Goal: Find specific page/section: Find specific page/section

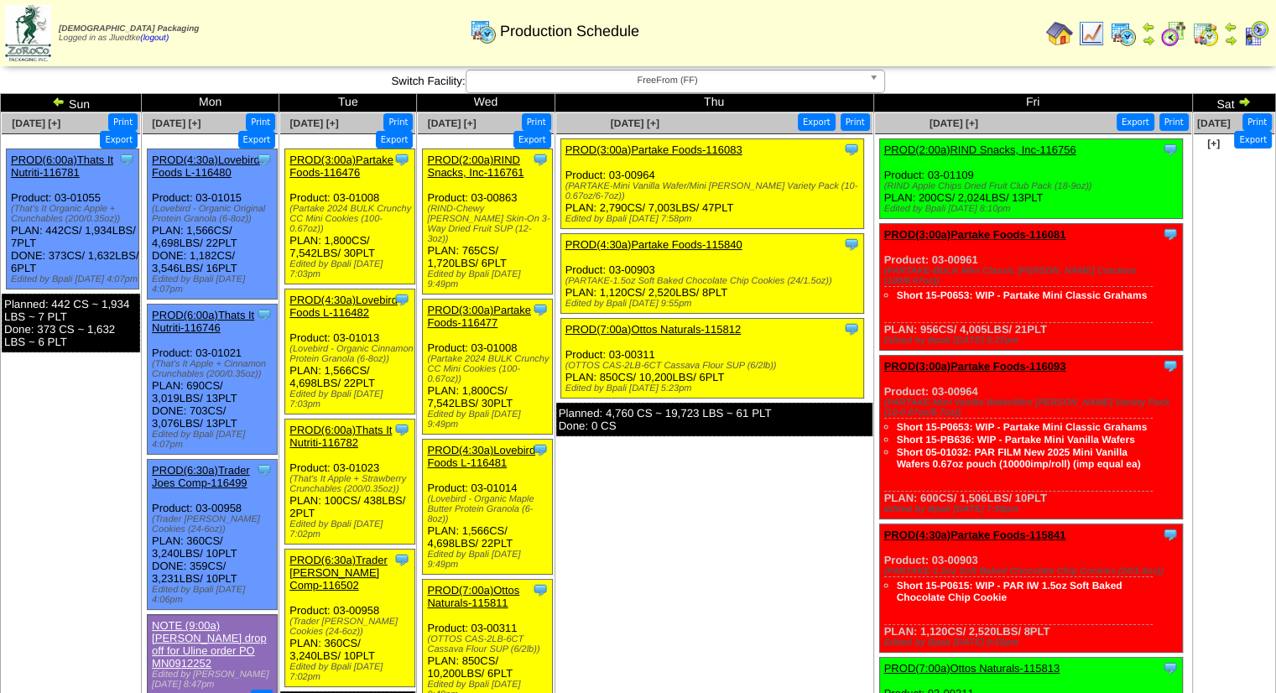
click at [1067, 37] on img at bounding box center [1059, 33] width 27 height 27
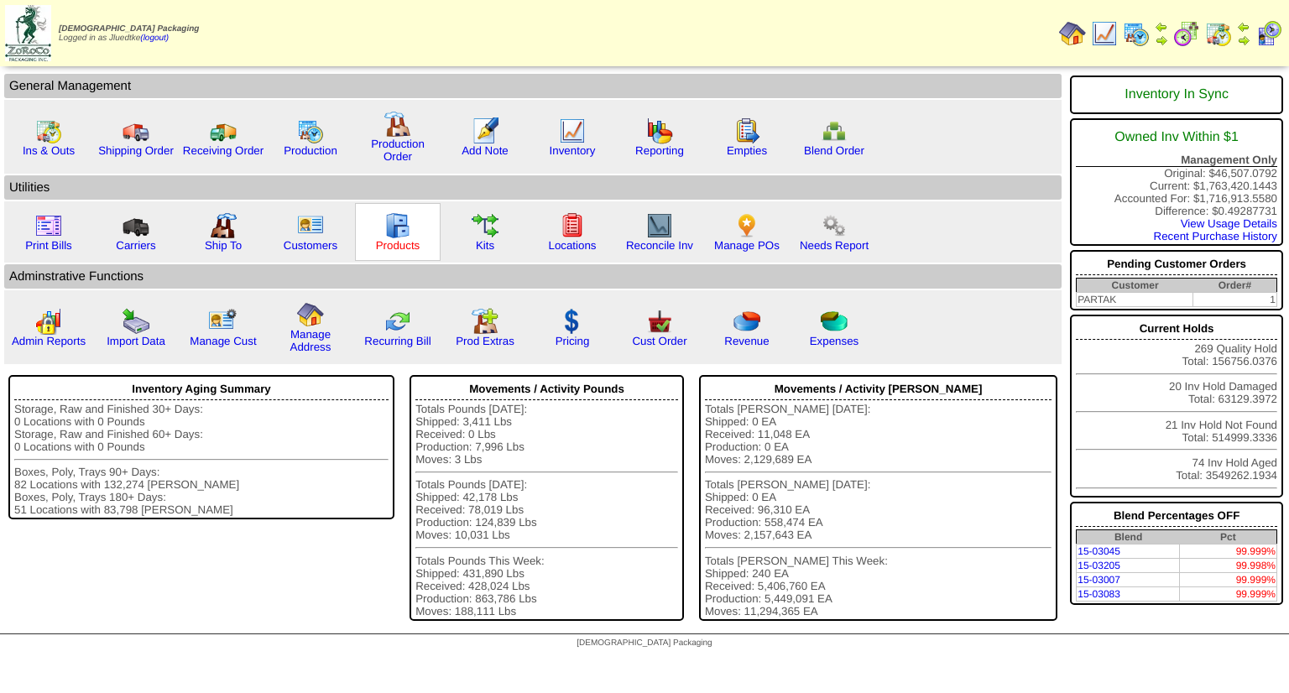
click at [381, 247] on link "Products" at bounding box center [398, 245] width 44 height 13
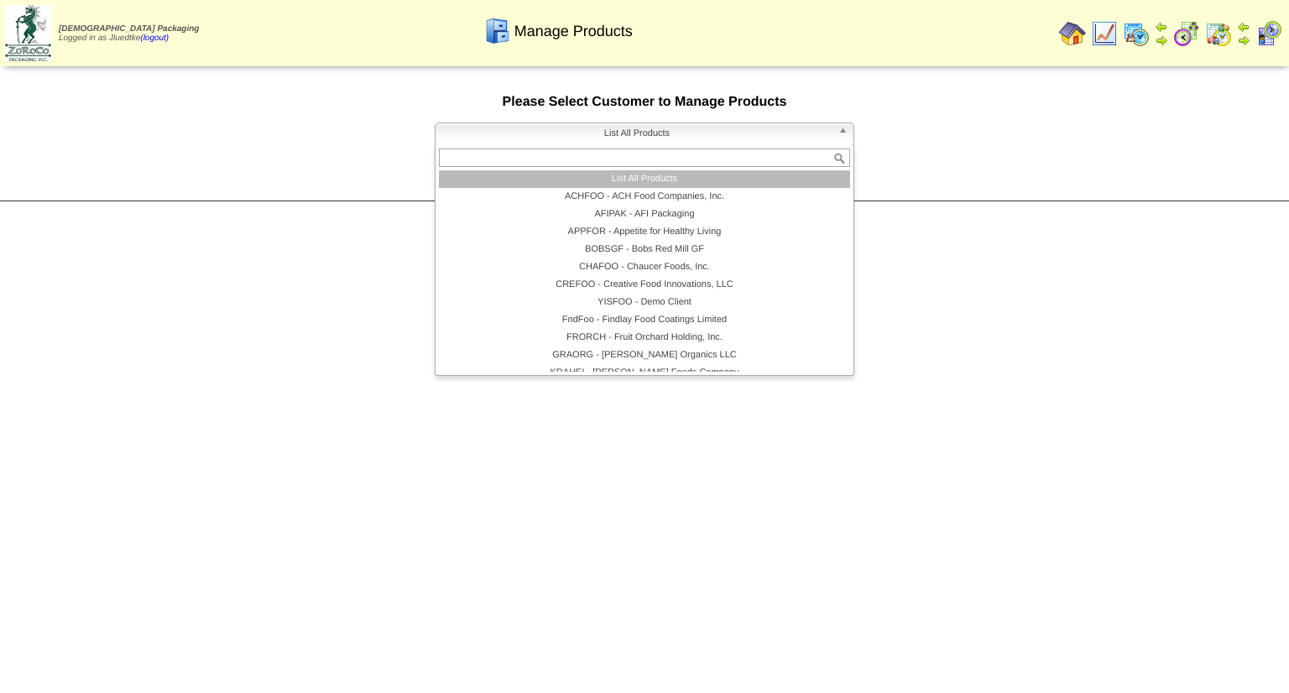
click at [518, 138] on span "List All Products" at bounding box center [636, 133] width 389 height 20
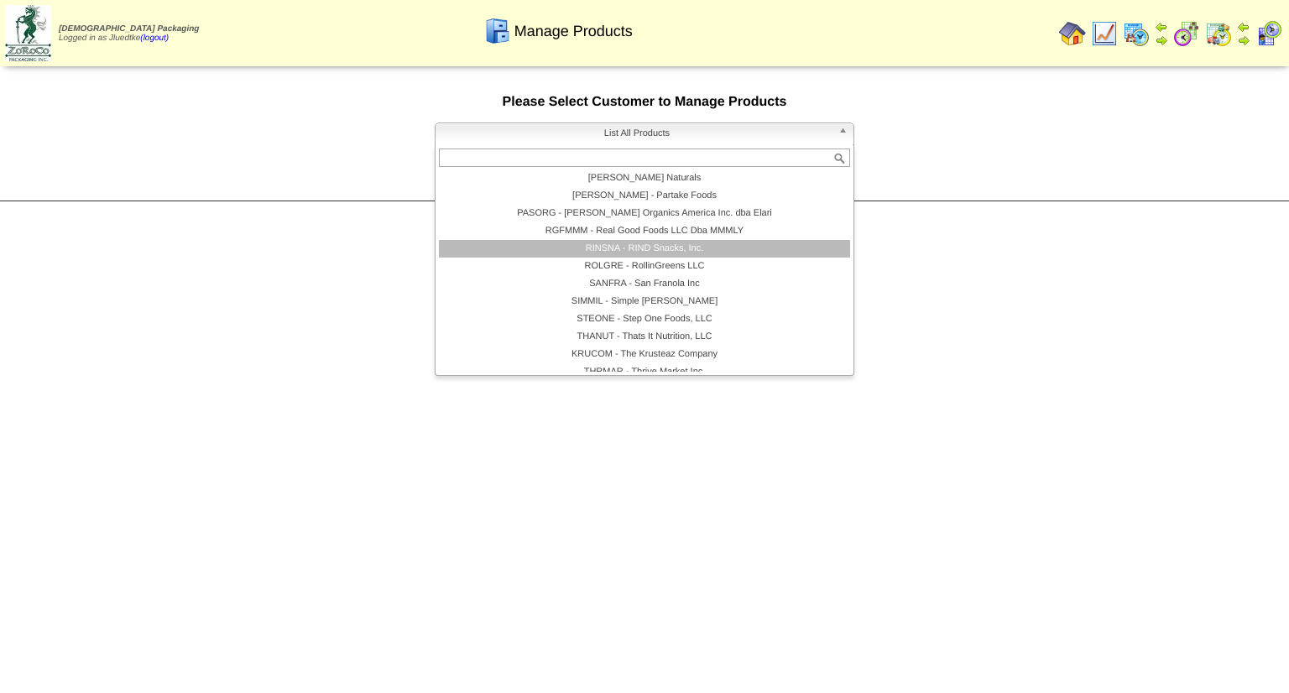
scroll to position [362, 0]
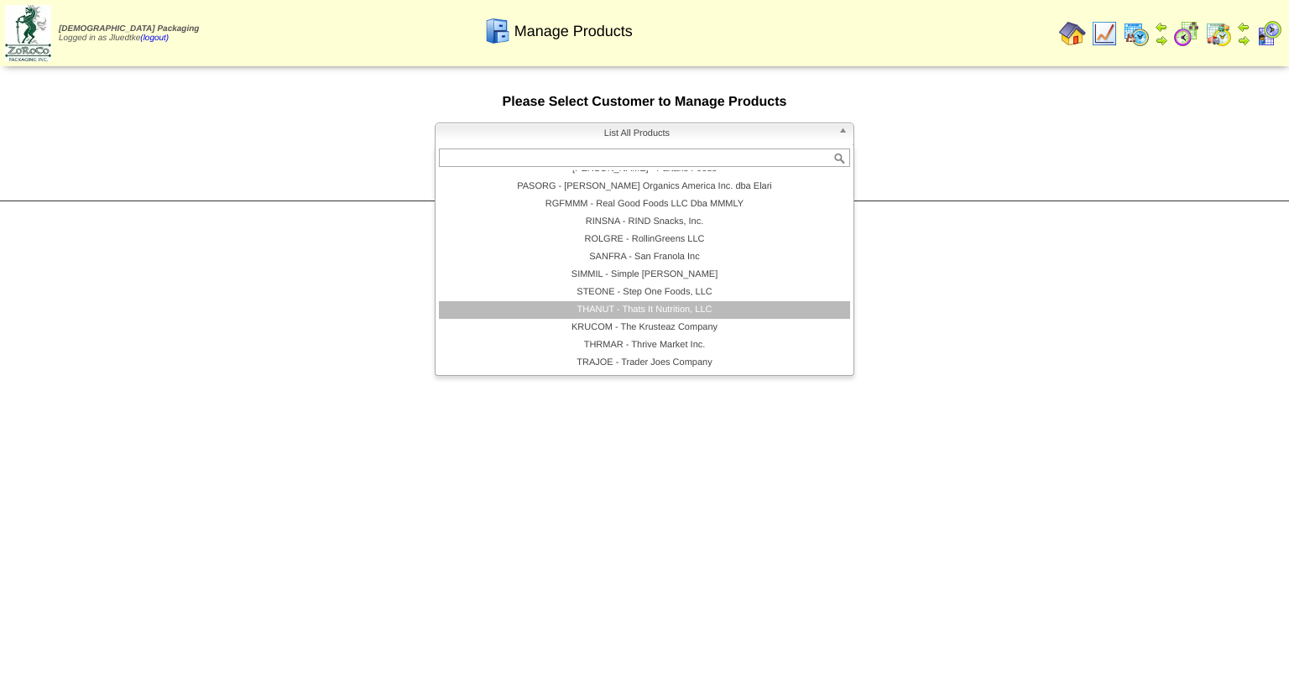
click at [607, 309] on li "THANUT - Thats It Nutrition, LLC" at bounding box center [644, 310] width 411 height 18
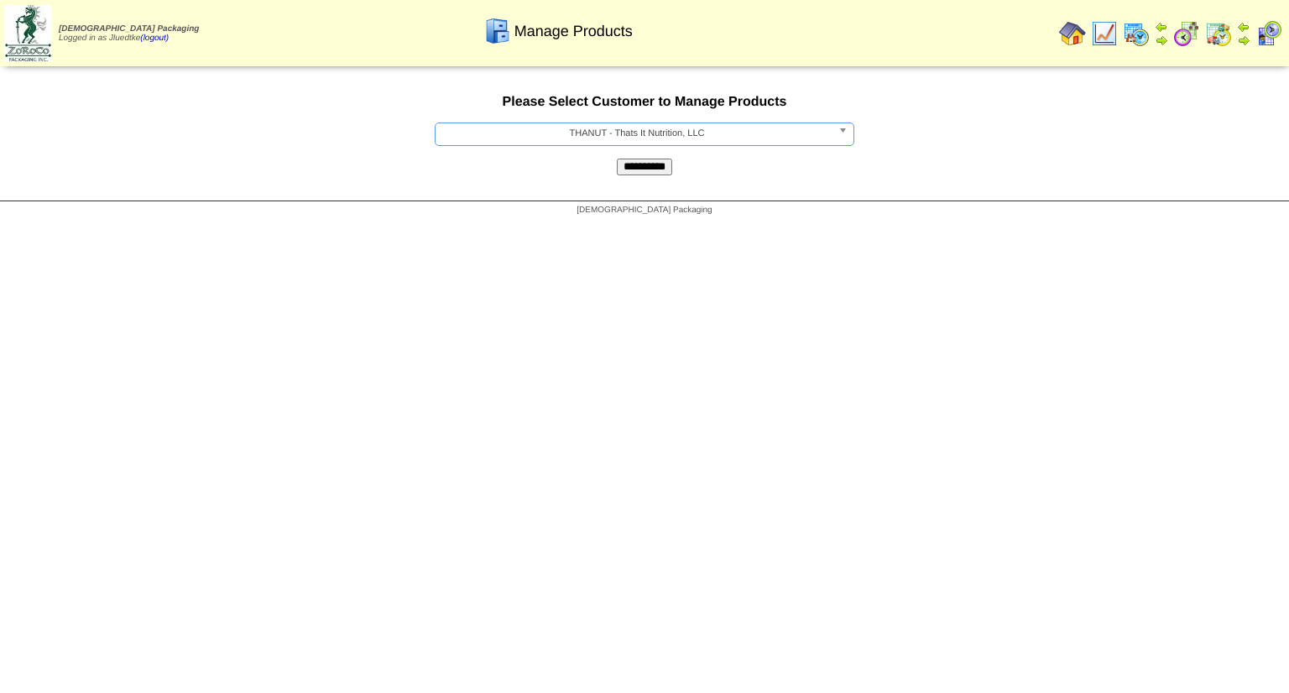
click at [643, 174] on input "**********" at bounding box center [644, 167] width 55 height 17
